Goal: Communication & Community: Answer question/provide support

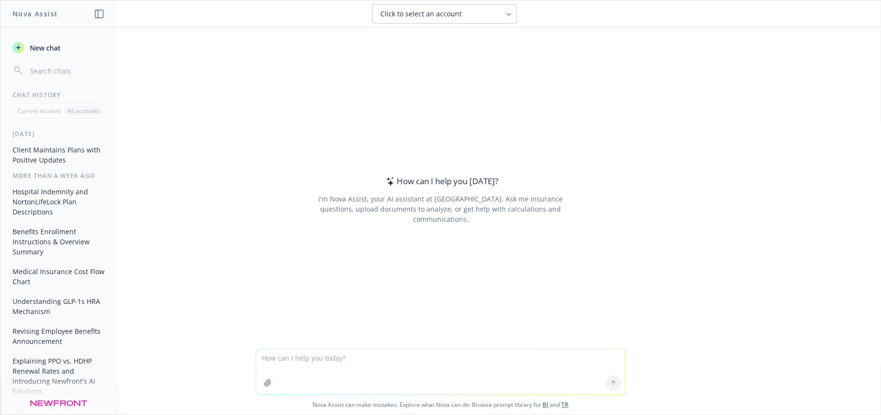
click at [302, 362] on textarea at bounding box center [440, 371] width 369 height 45
click at [352, 360] on textarea "provide a brief description o" at bounding box center [440, 371] width 369 height 45
click at [344, 357] on textarea "provide a brief description for each job position in the attached chart" at bounding box center [440, 371] width 369 height 45
click at [341, 358] on textarea "provide a brief description for each job position in the attached chart" at bounding box center [440, 371] width 369 height 45
click at [339, 358] on textarea "provide a brief descriptionregarding for each job position in the attached chart" at bounding box center [440, 371] width 369 height 45
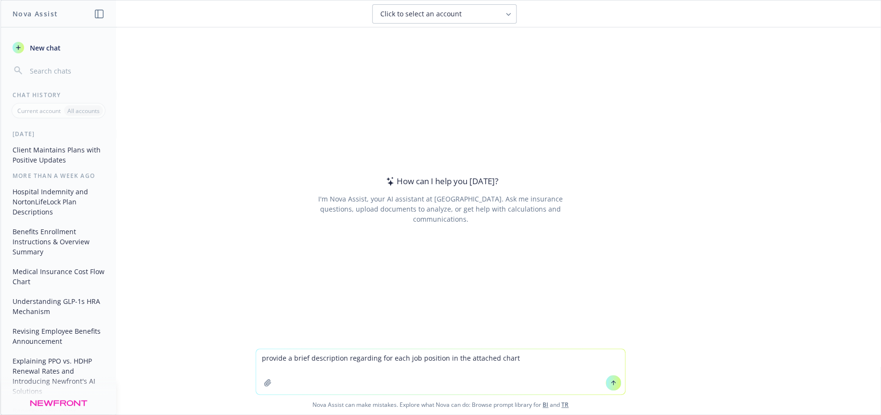
click at [375, 356] on textarea "provide a brief description regarding for each job position in the attached cha…" at bounding box center [440, 371] width 369 height 45
type textarea "provide a brief description regarding the subject matter expedites for each job…"
click at [264, 385] on icon "button" at bounding box center [268, 383] width 8 height 8
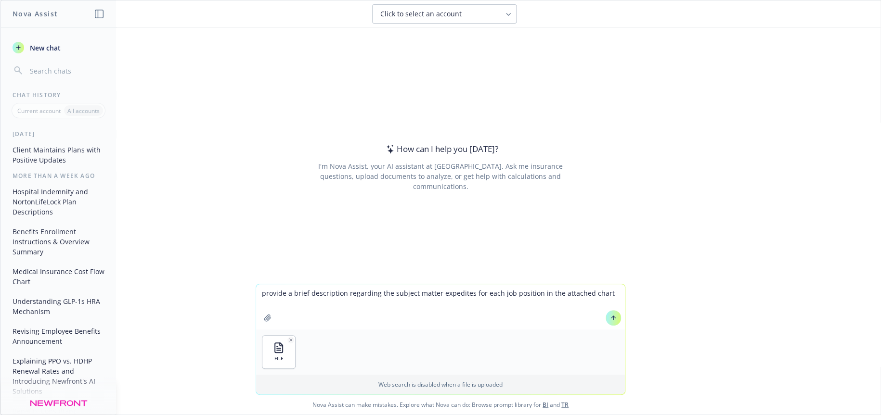
click at [610, 317] on icon at bounding box center [613, 318] width 7 height 7
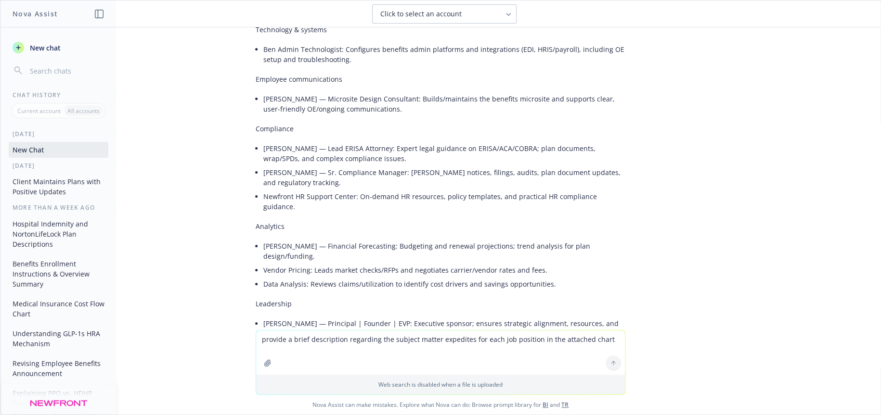
scroll to position [309, 0]
